Goal: Information Seeking & Learning: Learn about a topic

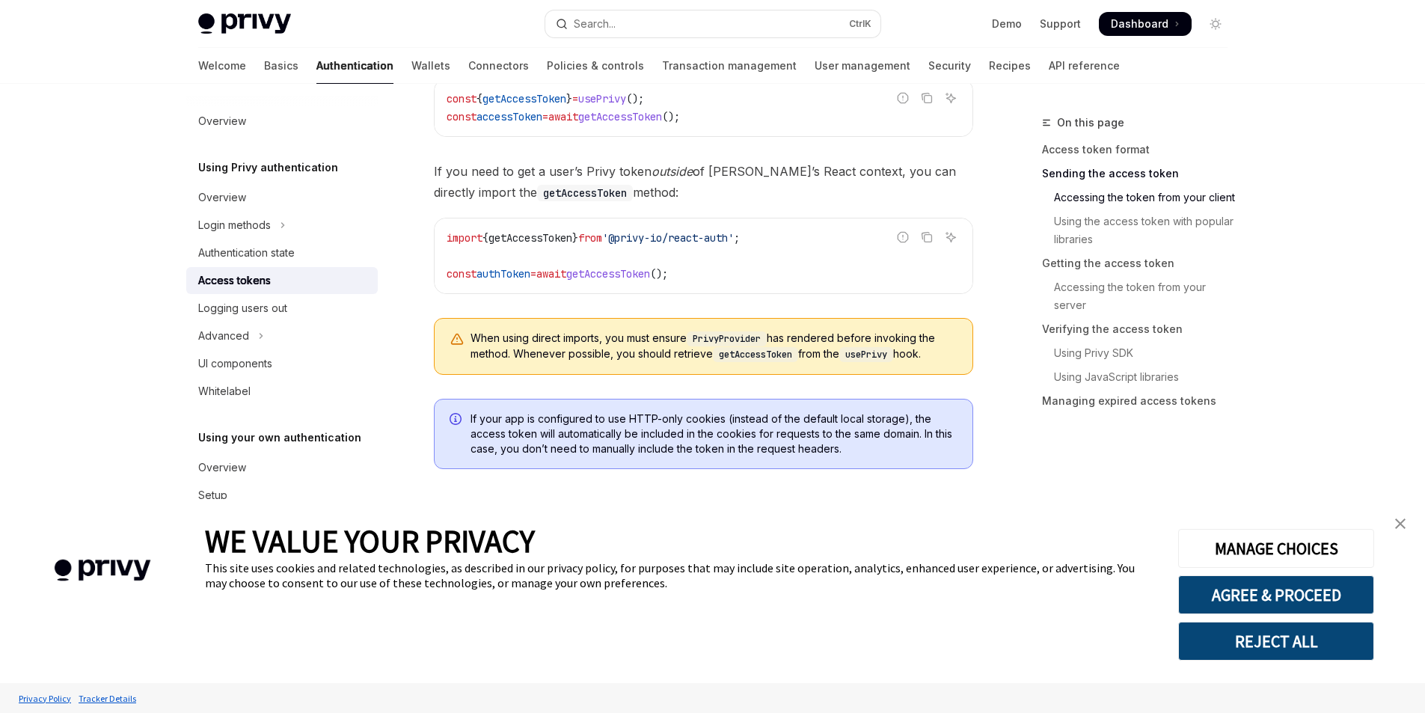
scroll to position [1122, 0]
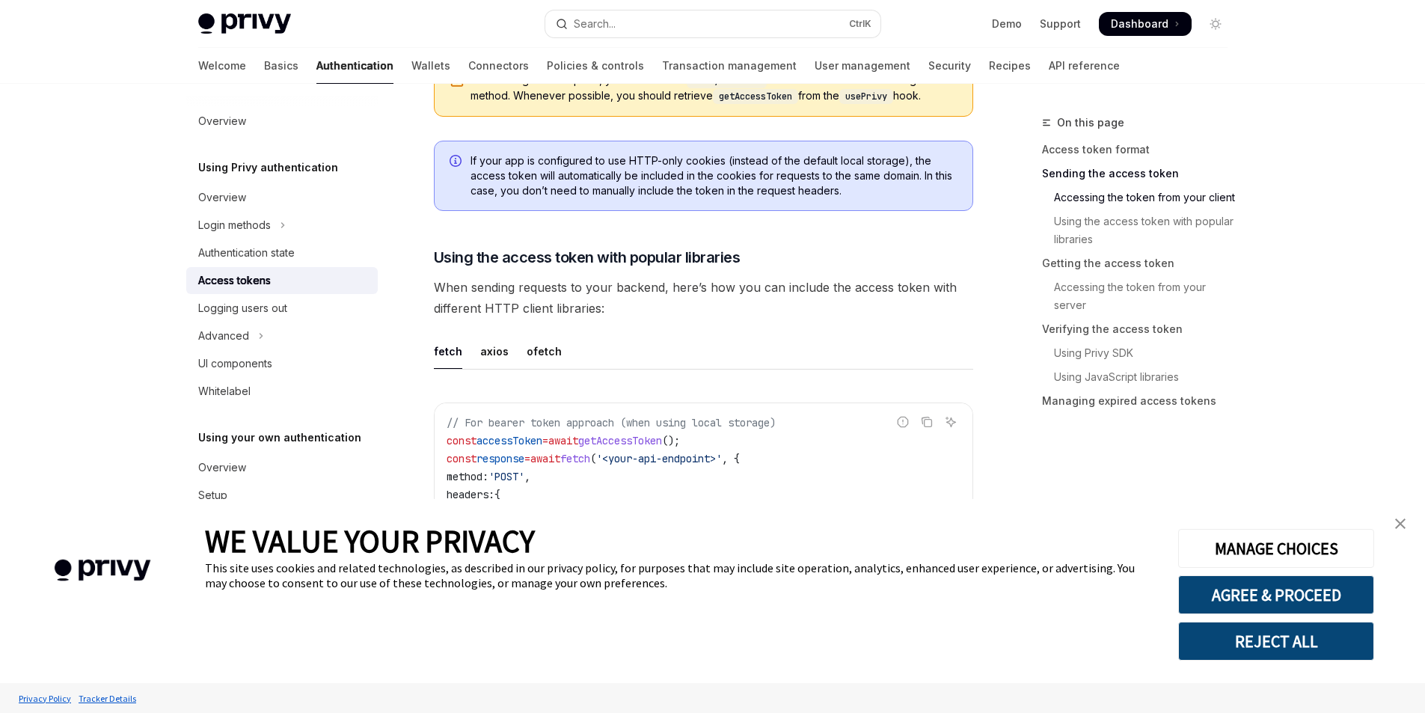
click at [1407, 521] on link "close banner" at bounding box center [1400, 524] width 30 height 30
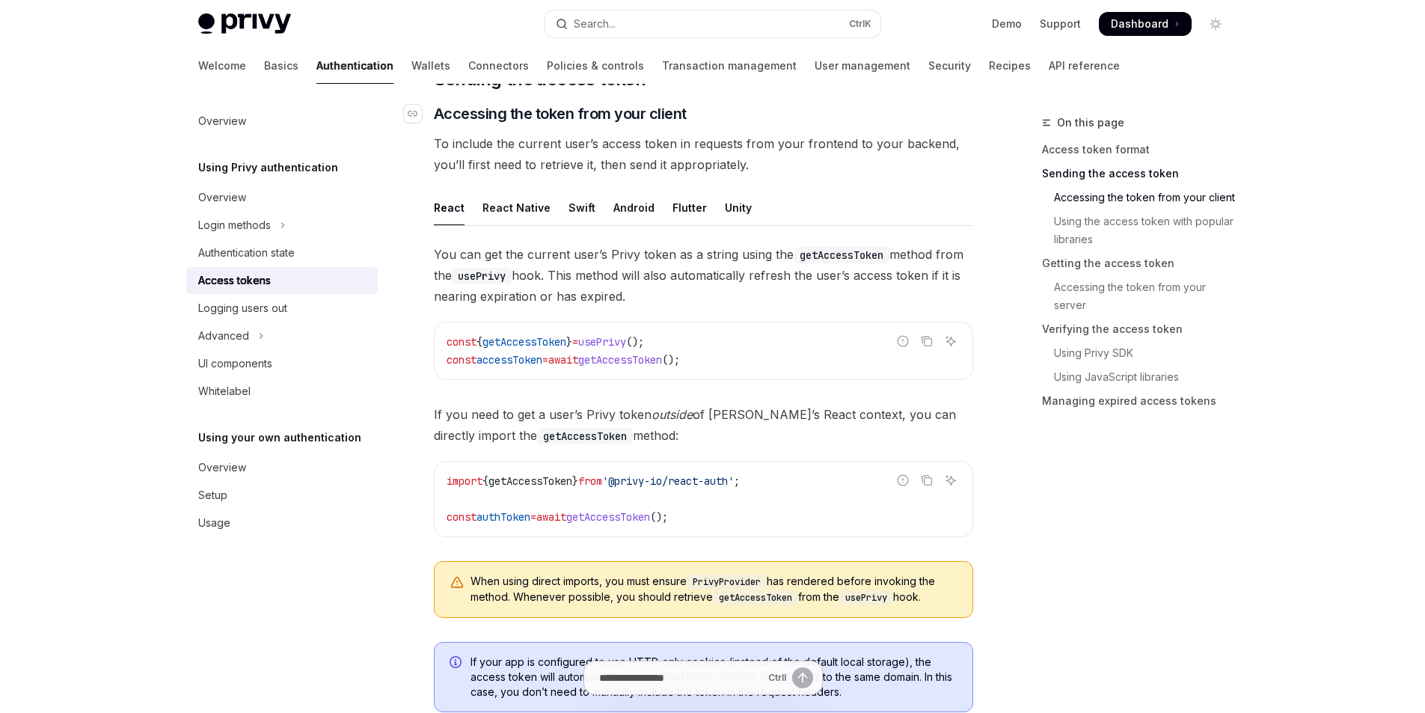
scroll to position [623, 0]
click at [497, 202] on div "React Native" at bounding box center [516, 205] width 68 height 35
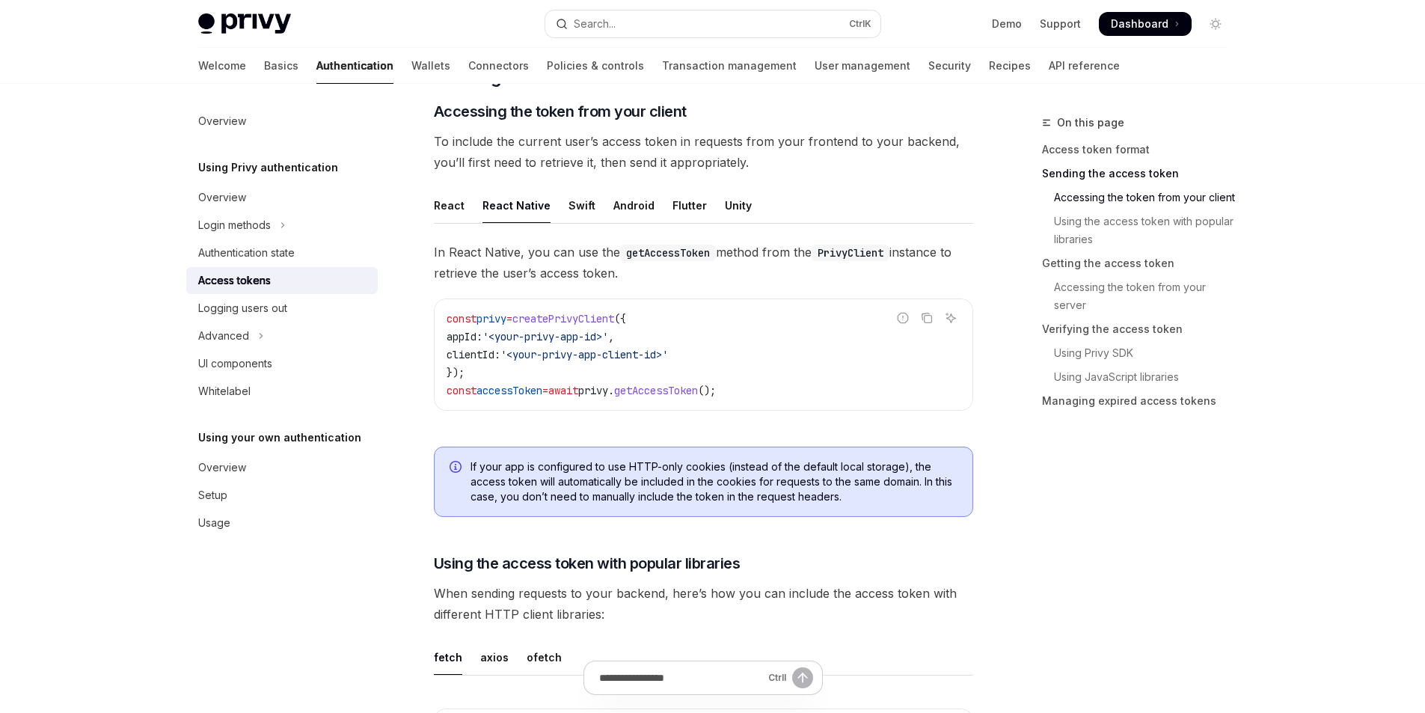
click at [589, 202] on ul "React React Native Swift Android Flutter Unity" at bounding box center [703, 206] width 539 height 36
click at [641, 206] on div "Android" at bounding box center [633, 205] width 41 height 35
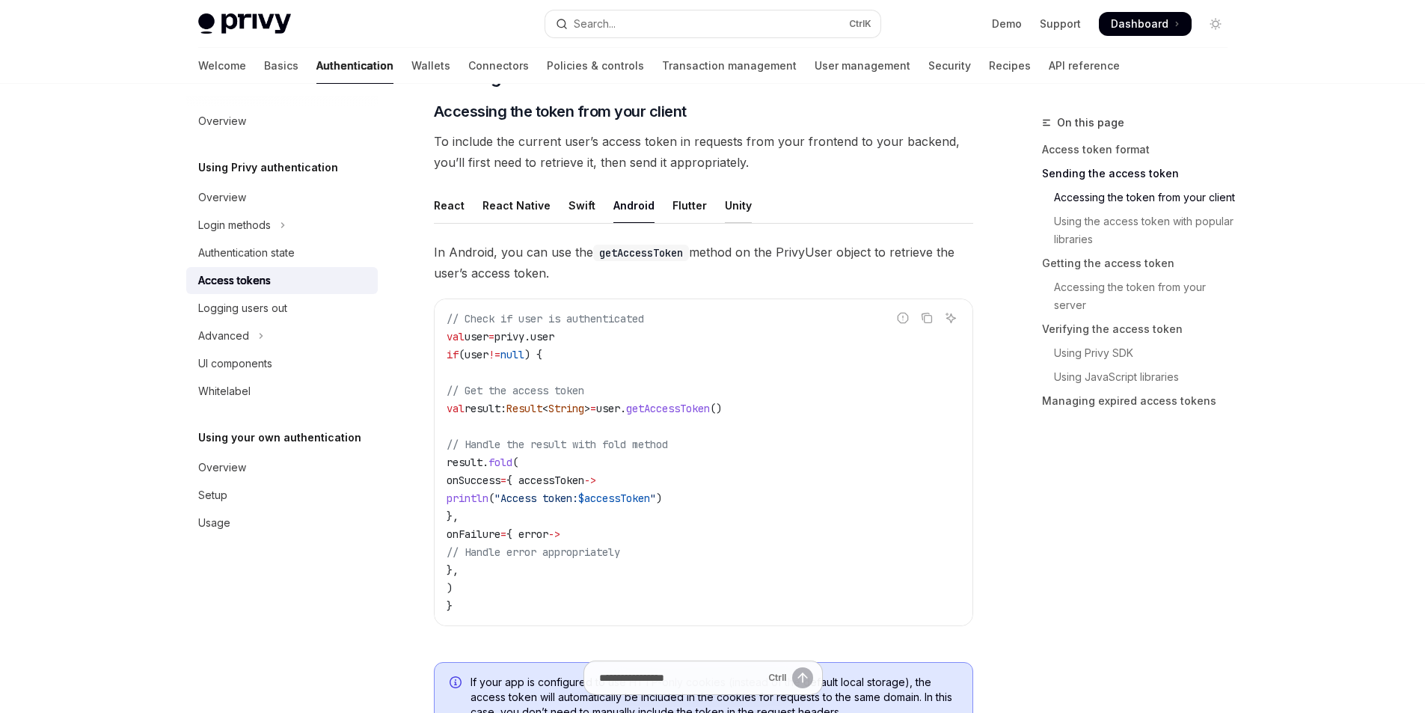
click at [741, 218] on div "Unity" at bounding box center [738, 205] width 27 height 35
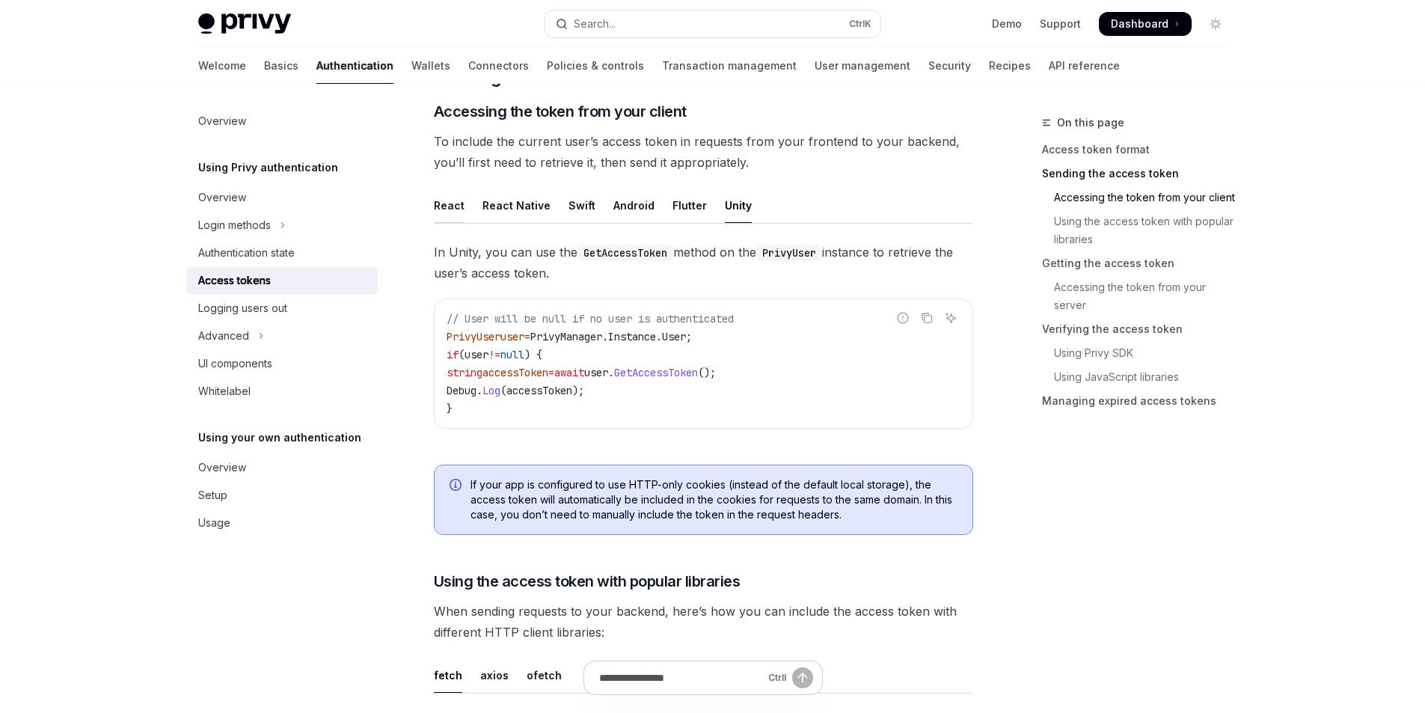
click at [449, 203] on div "React" at bounding box center [449, 205] width 31 height 35
type textarea "*"
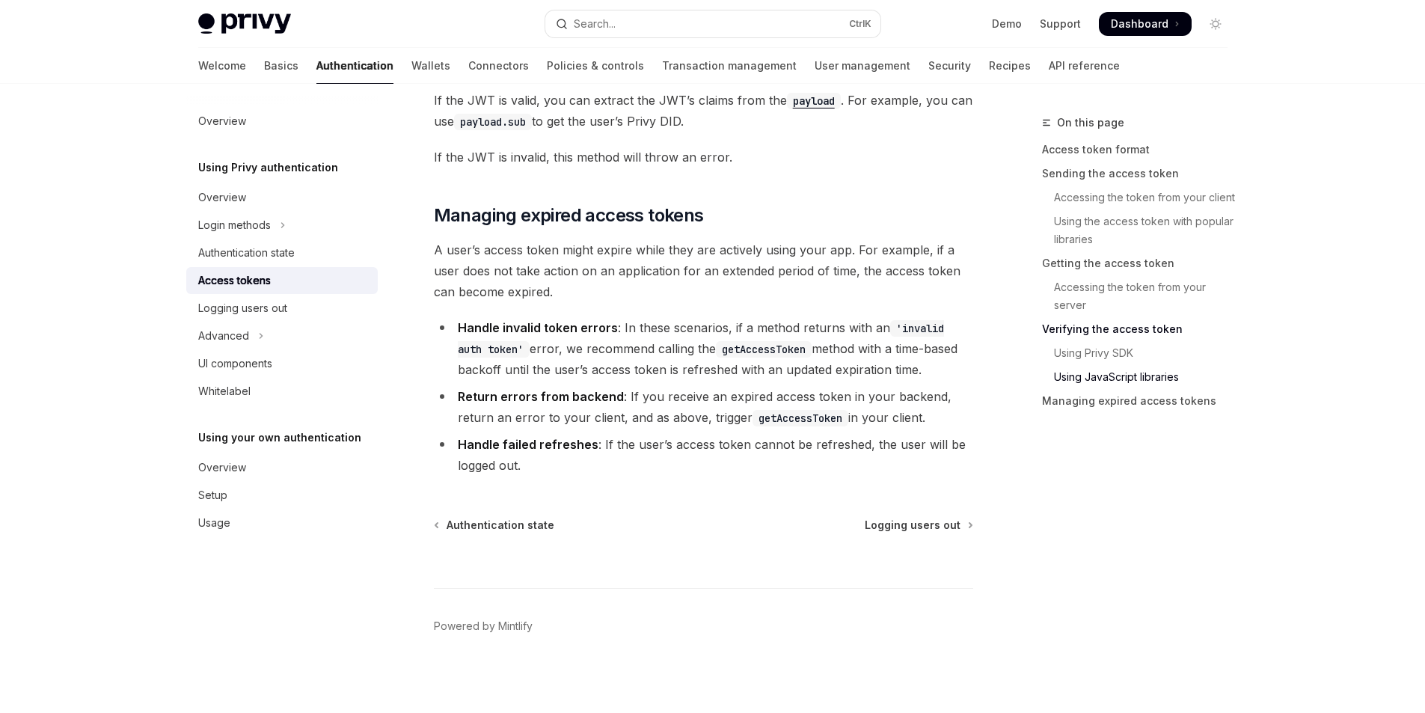
scroll to position [4023, 0]
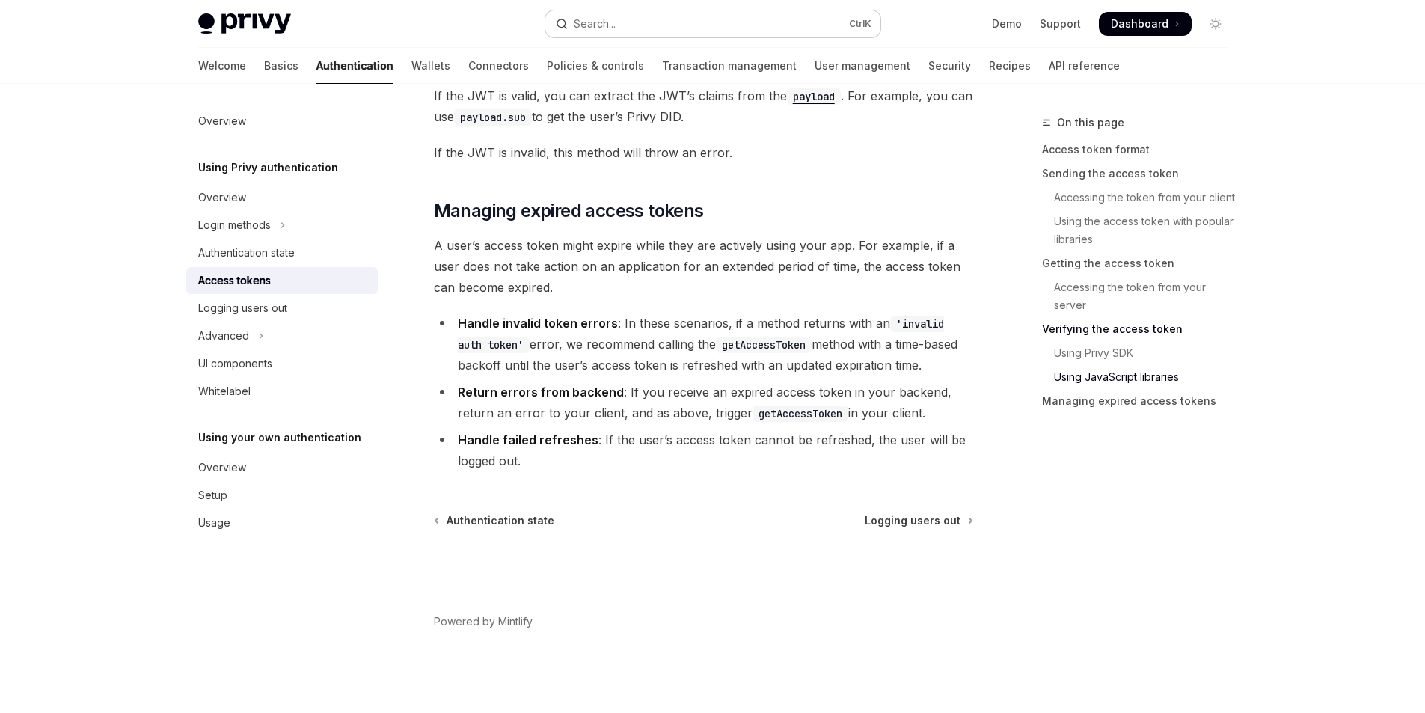
click at [734, 24] on button "Search... Ctrl K" at bounding box center [712, 23] width 335 height 27
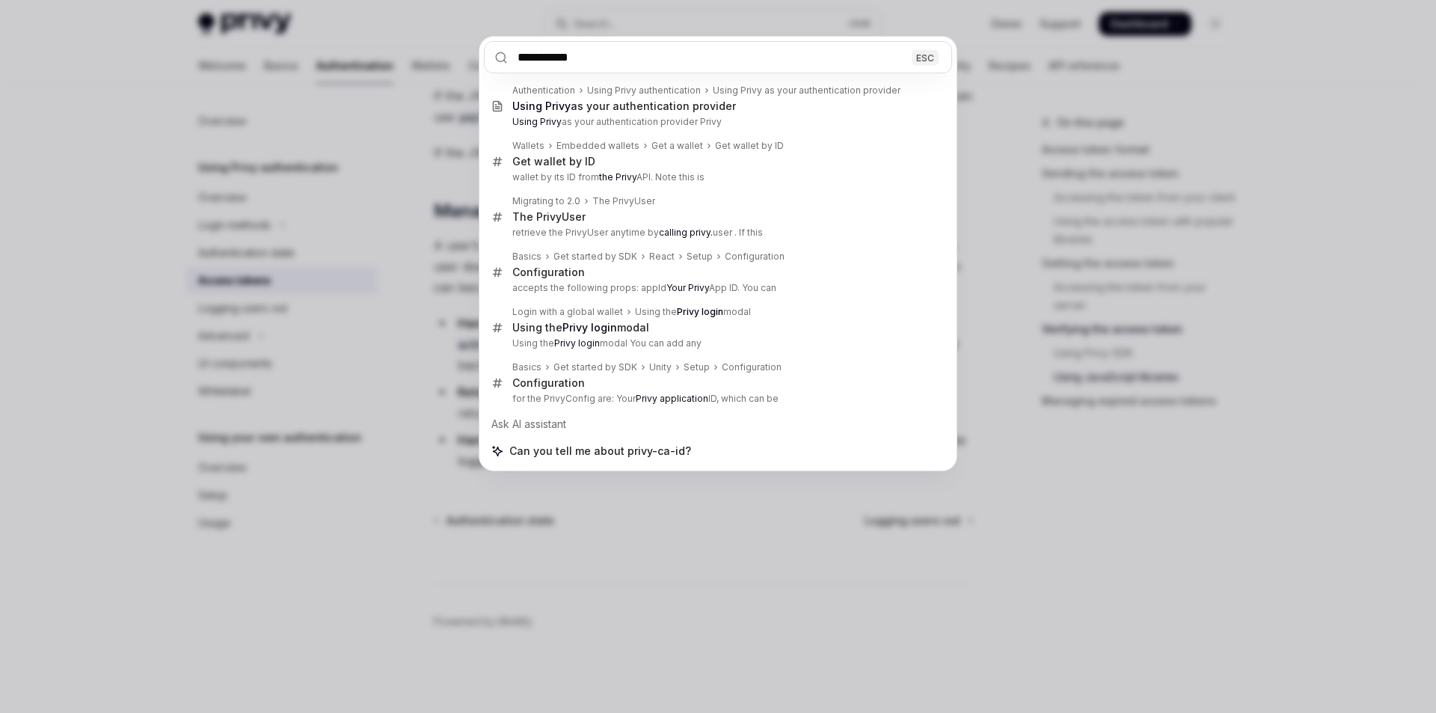
click at [655, 56] on input "**********" at bounding box center [718, 57] width 468 height 32
type input "**********"
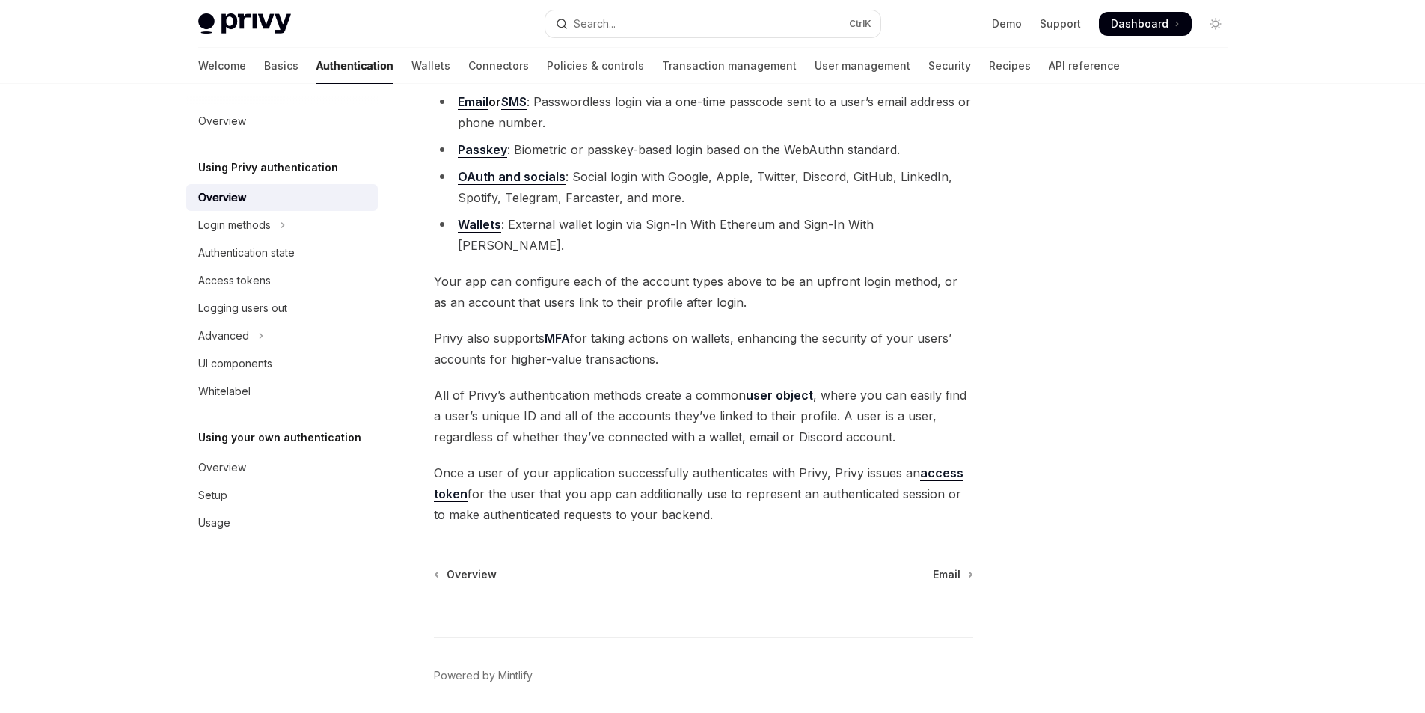
scroll to position [193, 0]
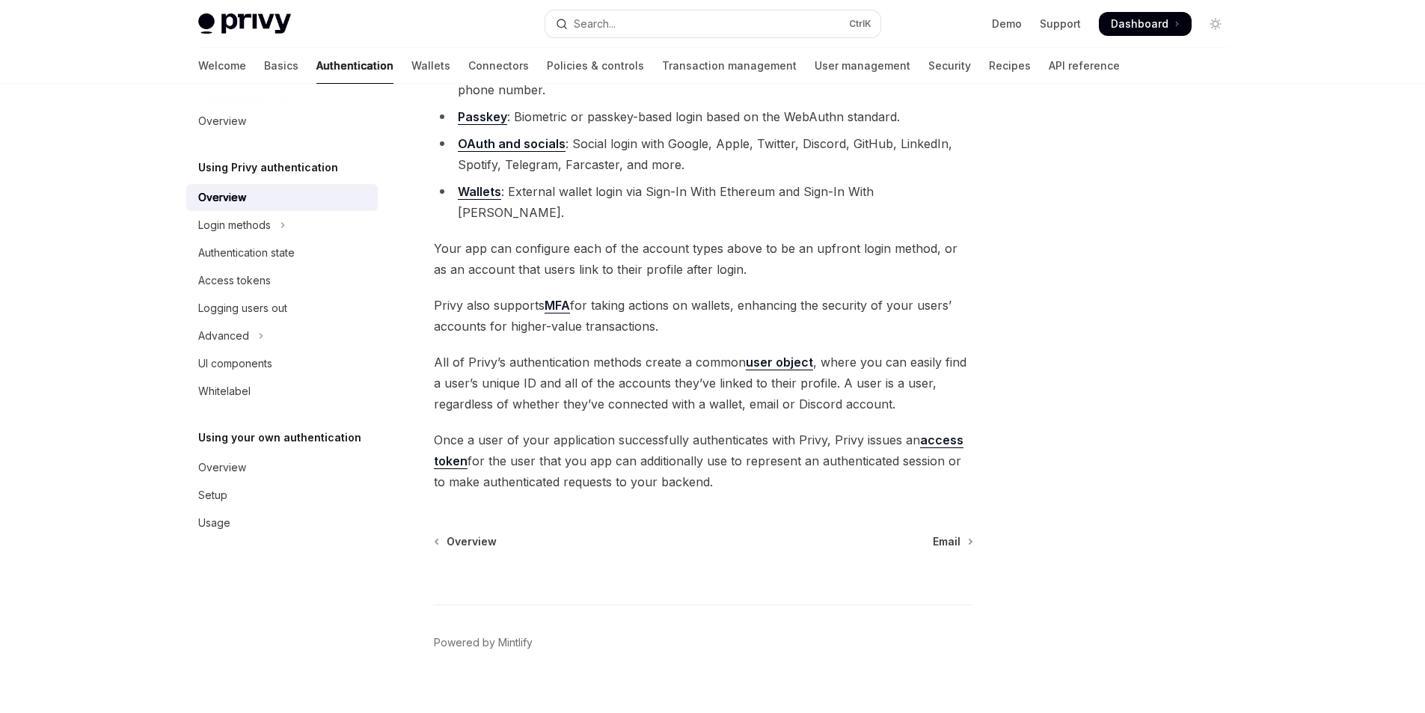
click at [470, 190] on link "Wallets" at bounding box center [479, 192] width 43 height 16
type textarea "*"
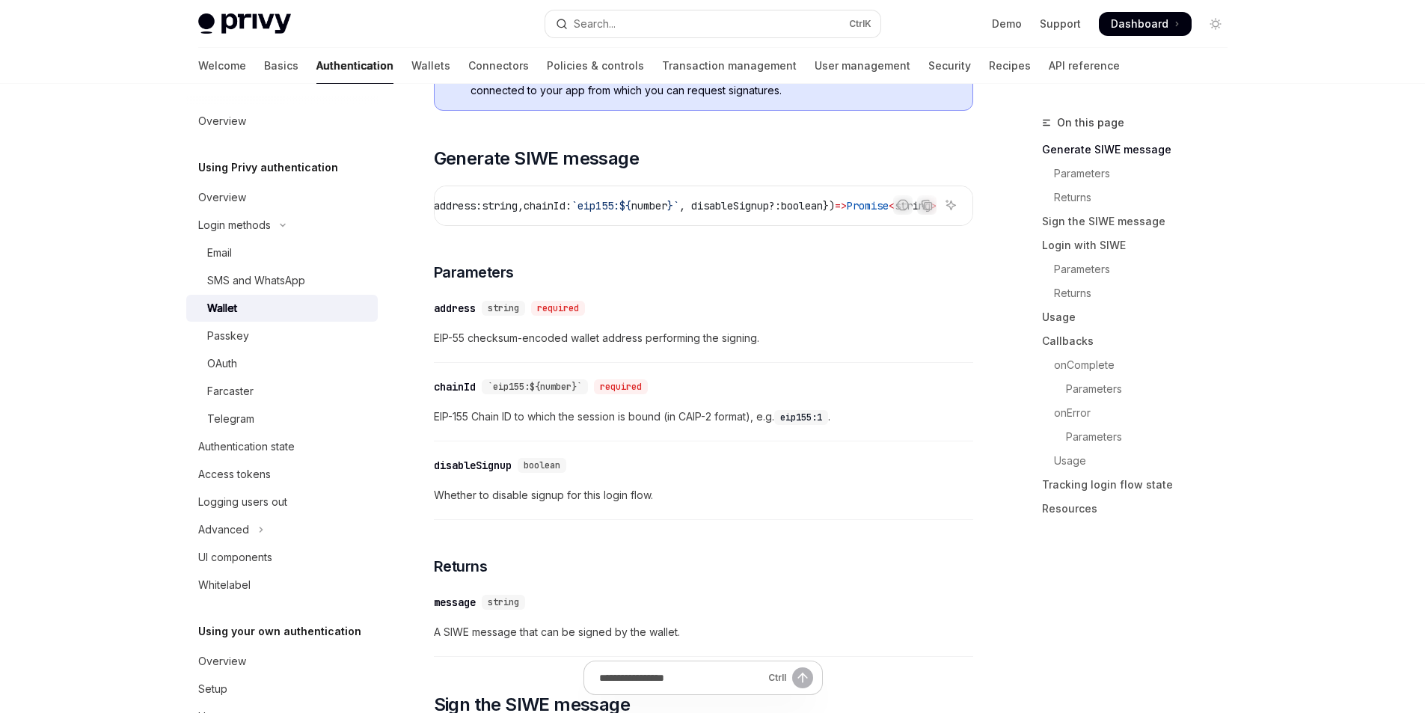
scroll to position [0, 138]
